Goal: Navigation & Orientation: Find specific page/section

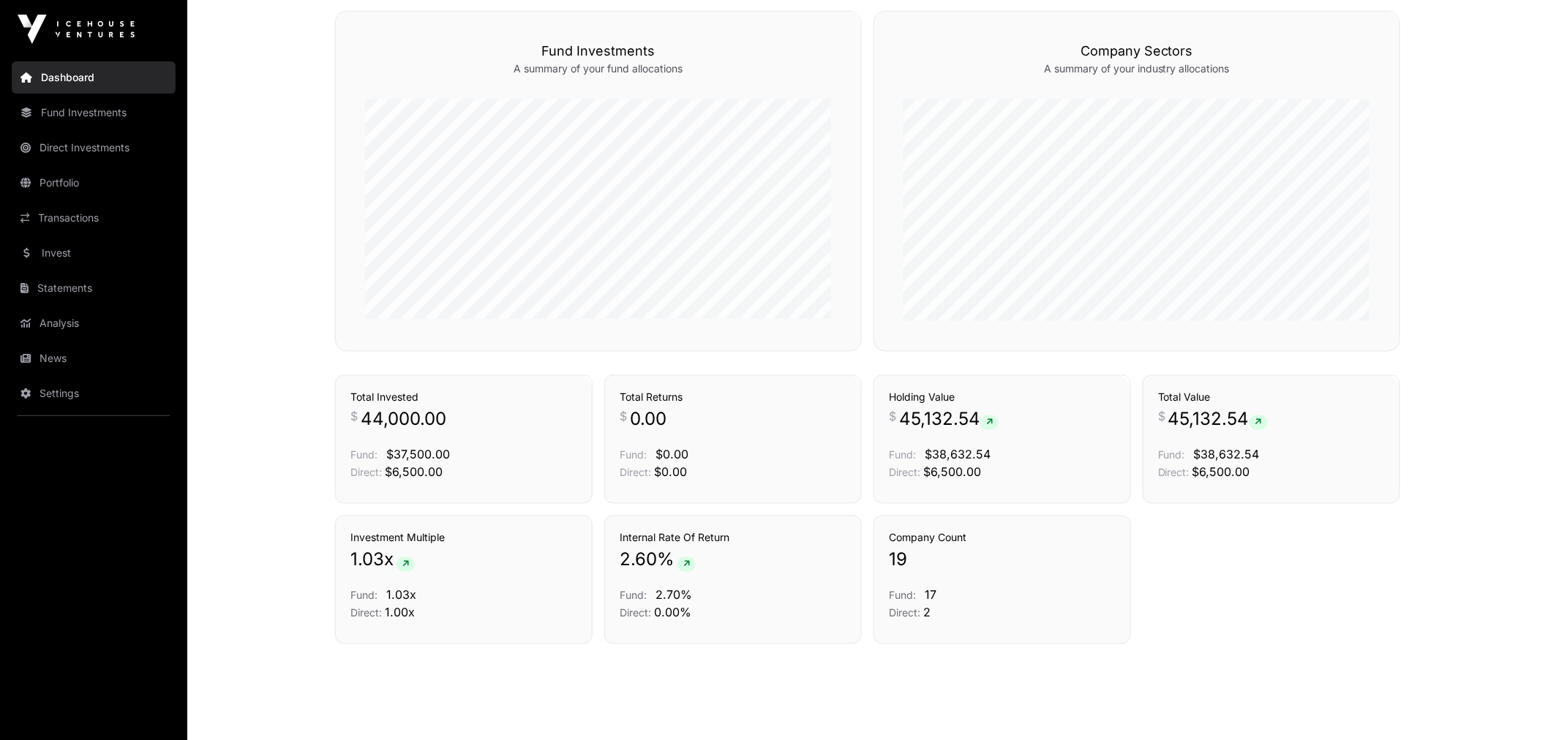
scroll to position [888, 0]
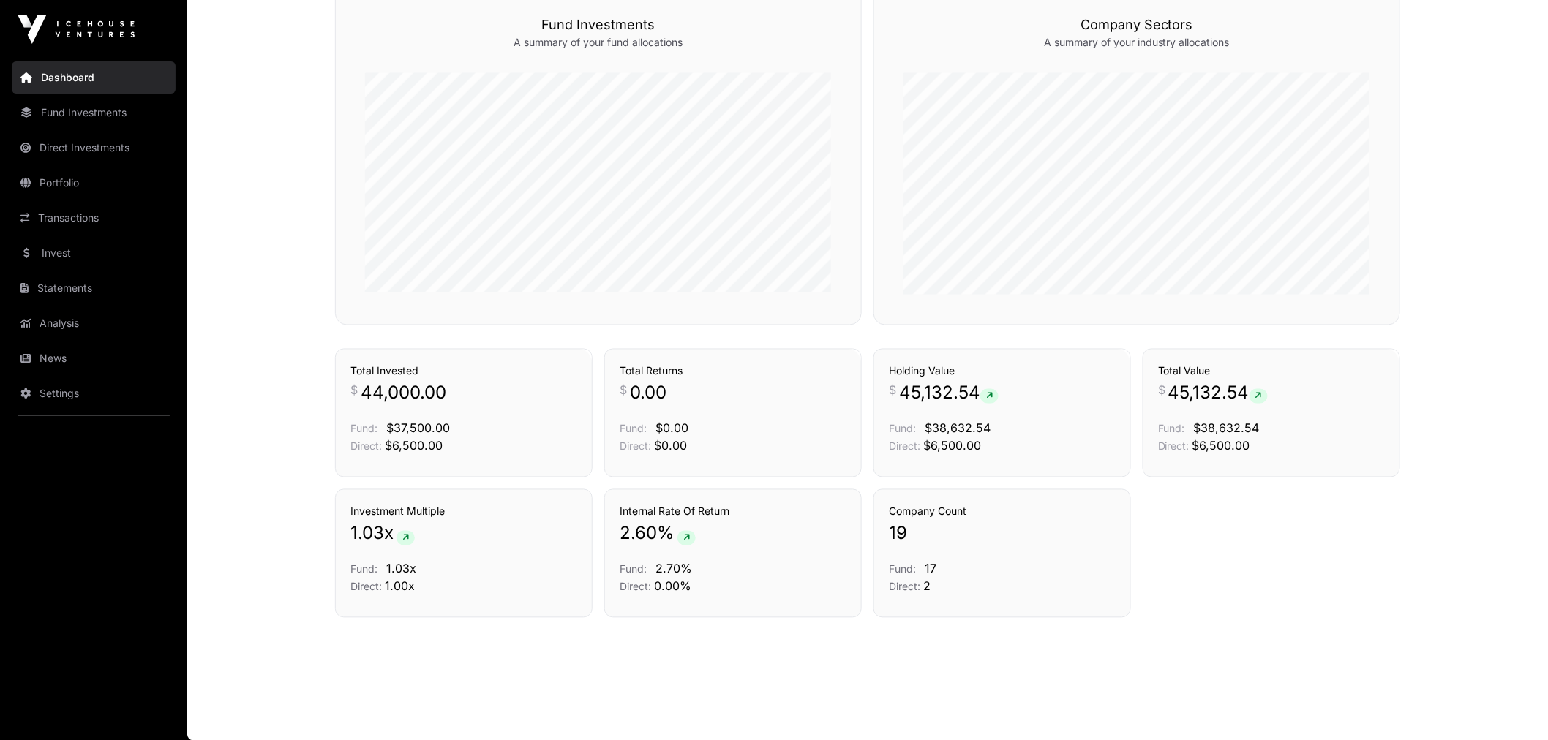
click at [86, 172] on link "Portfolio" at bounding box center [94, 183] width 164 height 32
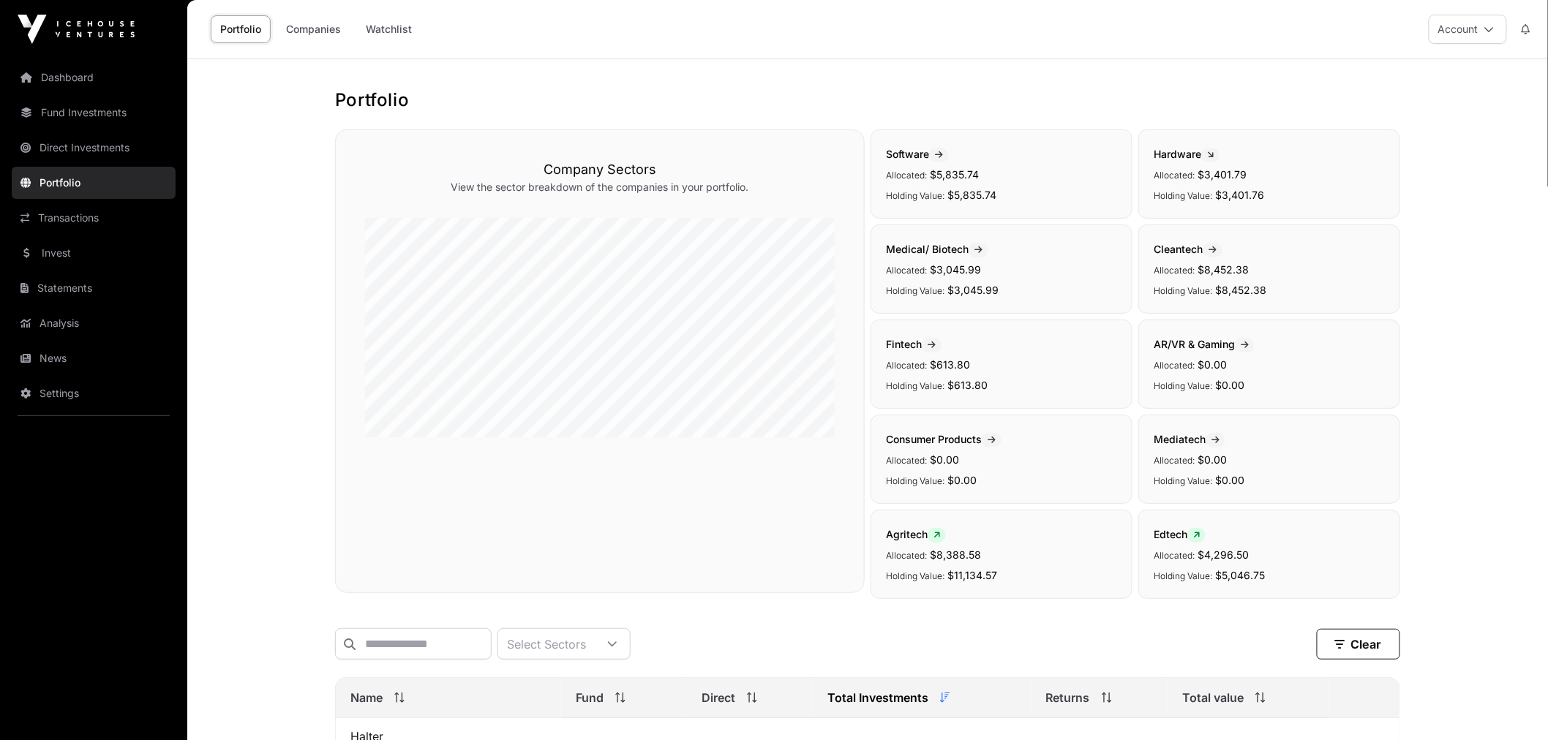
click at [404, 27] on link "Watchlist" at bounding box center [388, 29] width 65 height 28
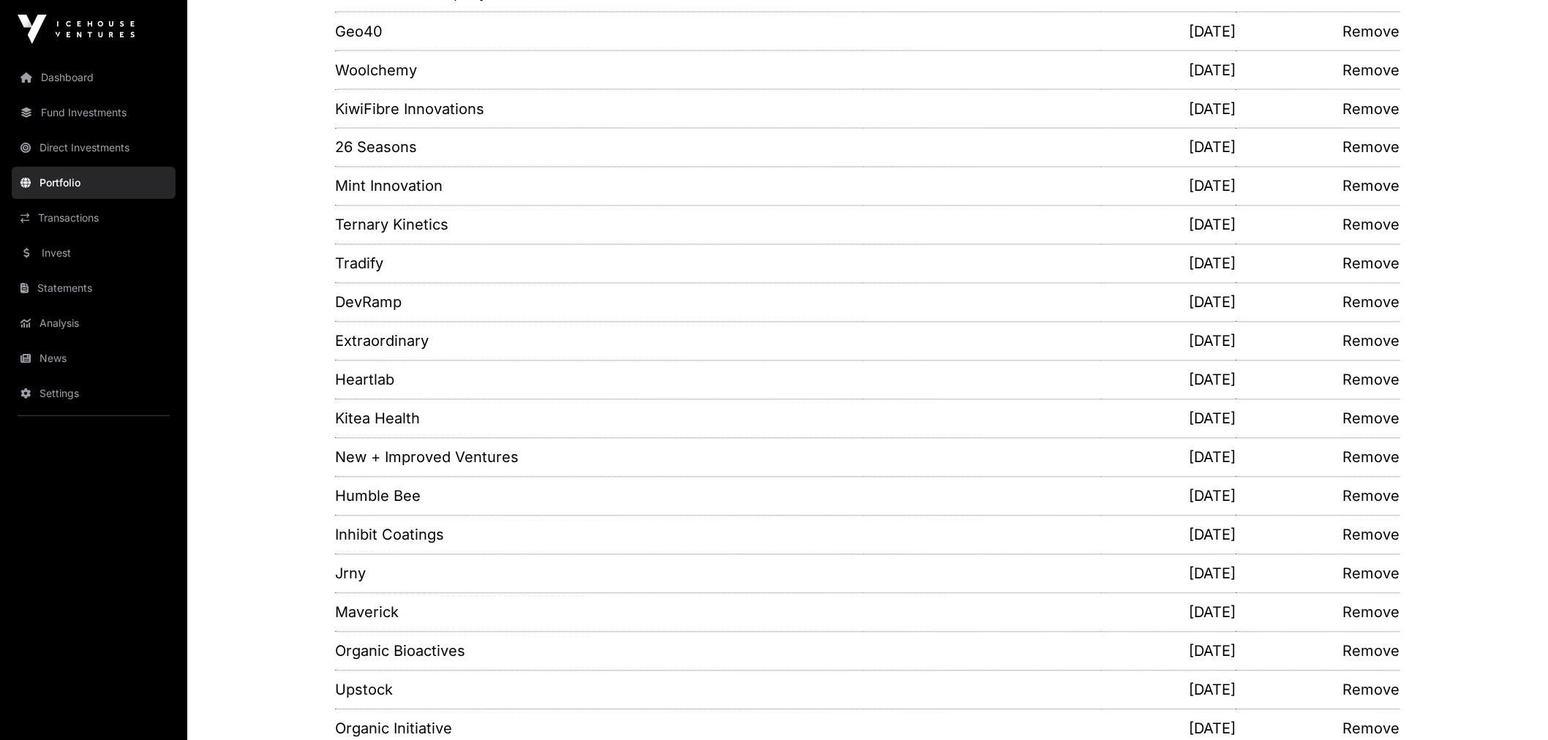
scroll to position [1224, 0]
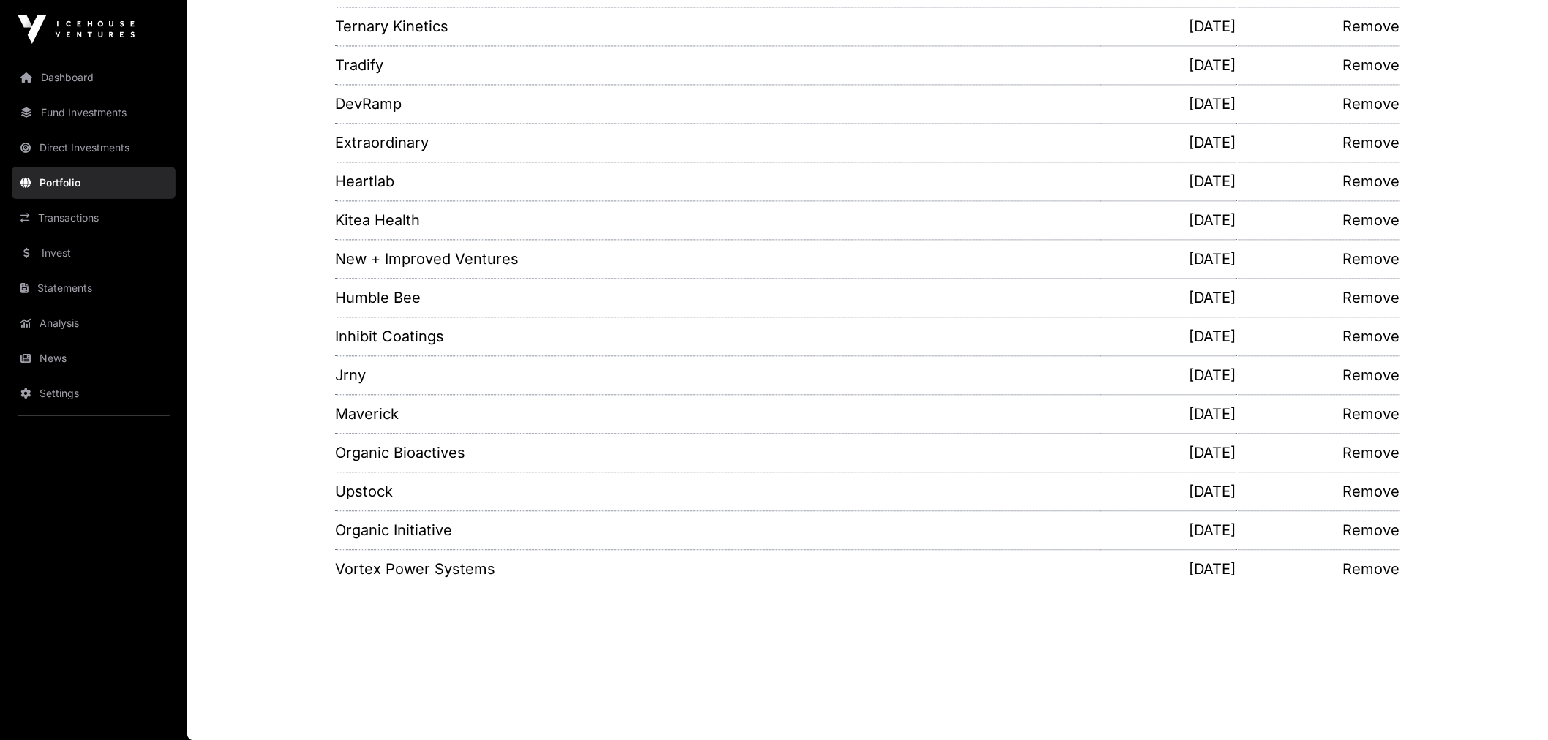
click at [97, 257] on link "Invest" at bounding box center [94, 253] width 164 height 32
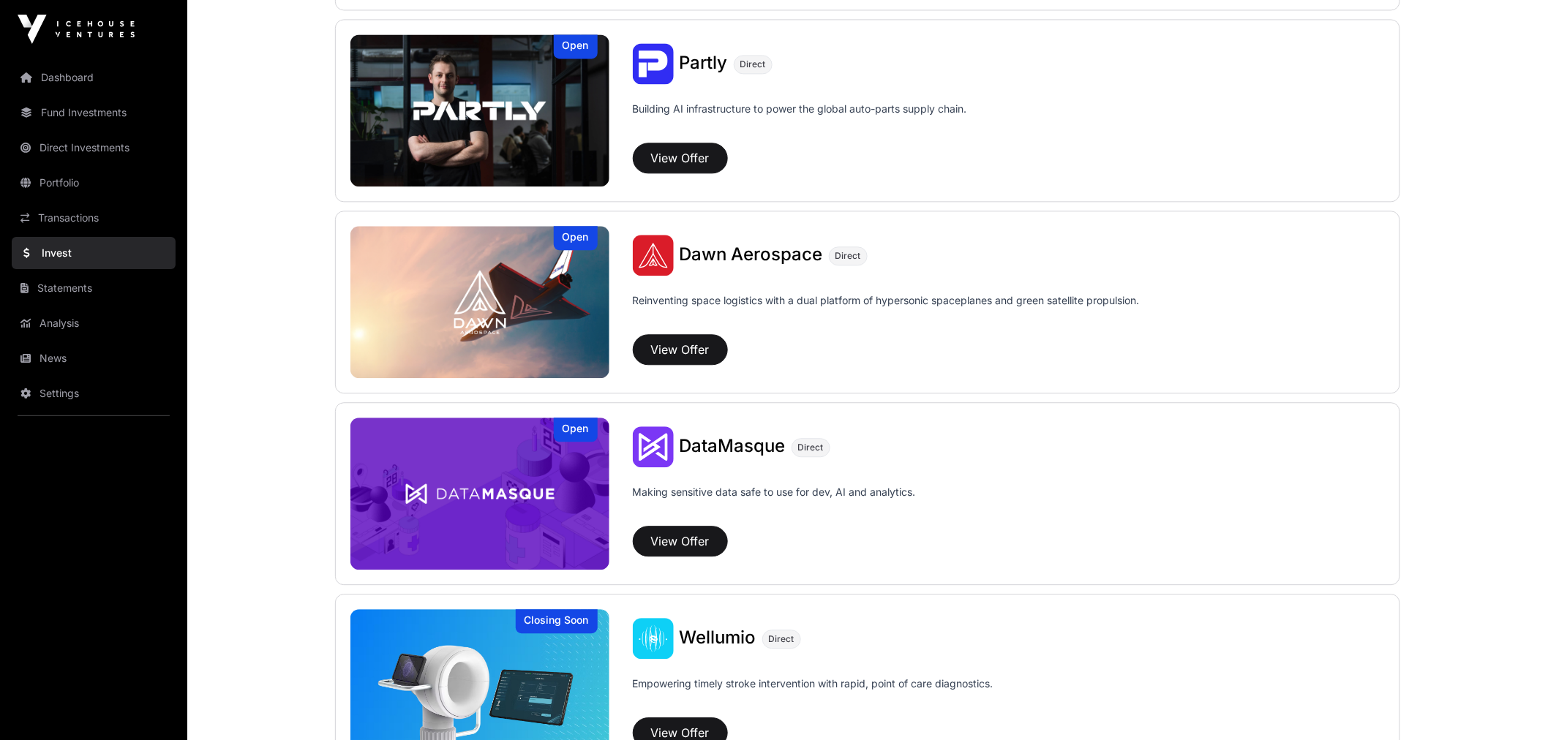
scroll to position [1480, 0]
